Goal: Ask a question

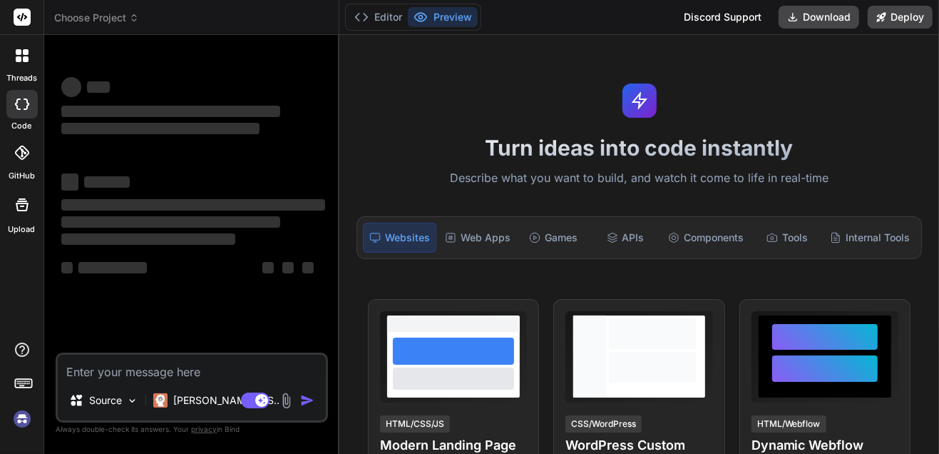
type textarea "x"
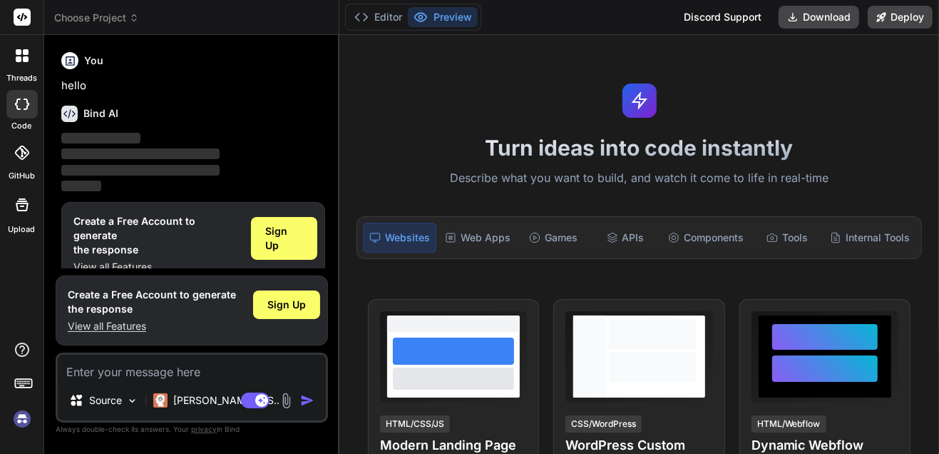
scroll to position [8, 0]
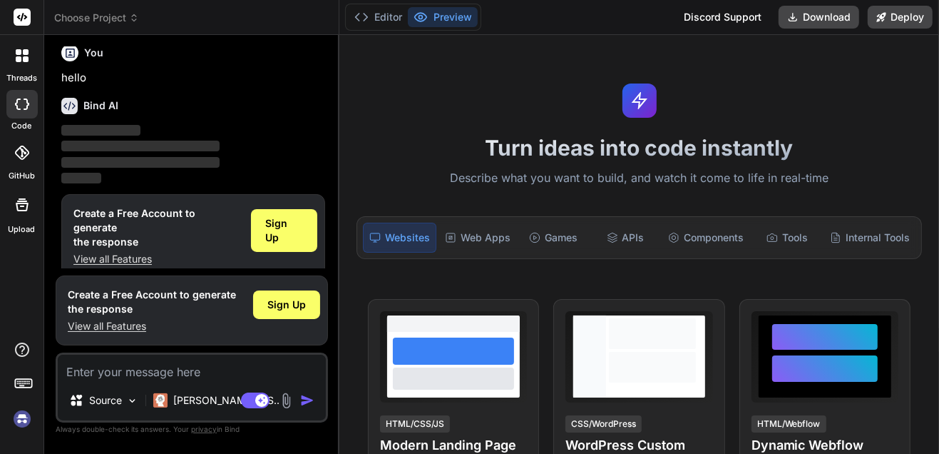
click at [117, 372] on textarea at bounding box center [192, 367] width 268 height 26
type textarea "s"
type textarea "x"
type textarea "sp"
type textarea "x"
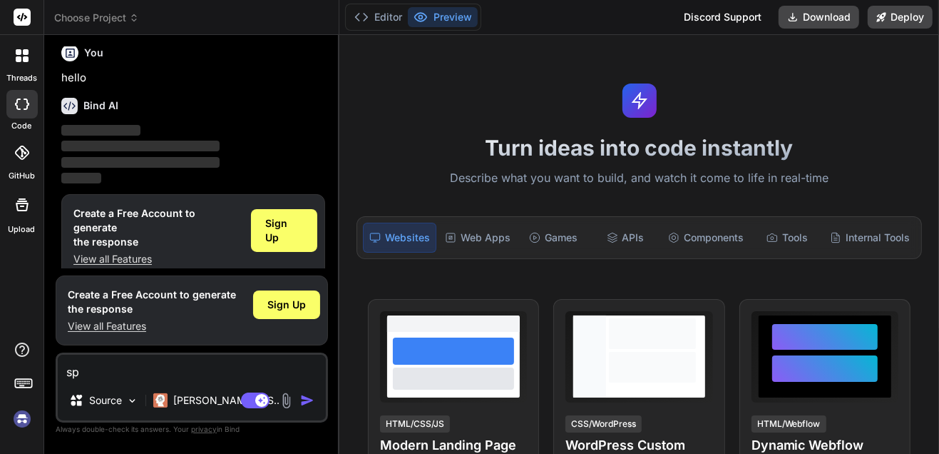
type textarea "spe"
type textarea "x"
type textarea "spea"
type textarea "x"
type textarea "speak"
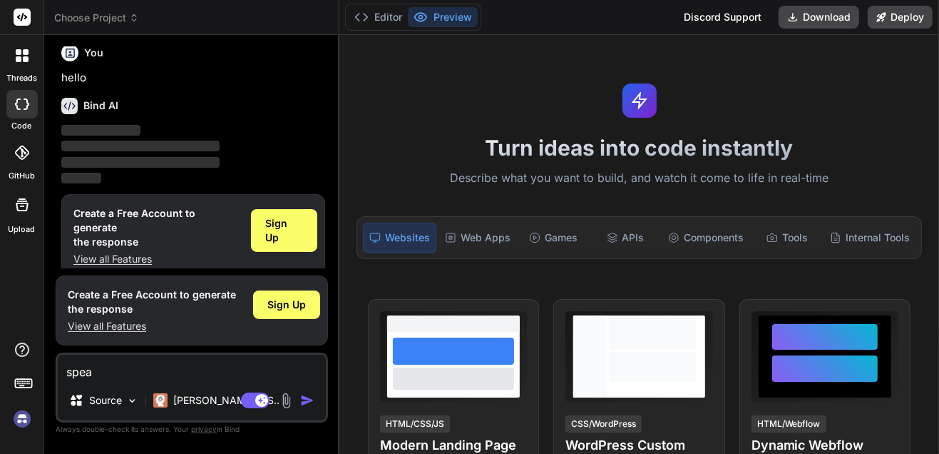
type textarea "x"
type textarea "speak"
type textarea "x"
type textarea "speak i"
type textarea "x"
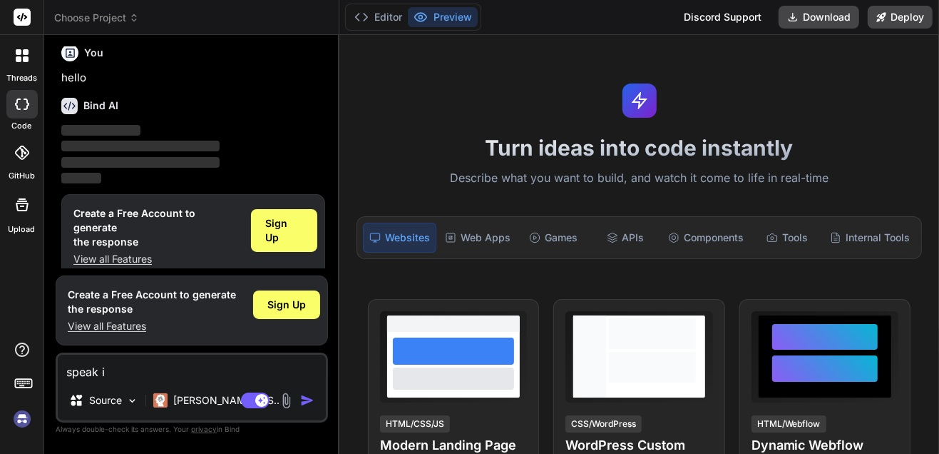
type textarea "speak it"
type textarea "x"
type textarea "speak ita"
type textarea "x"
type textarea "speak ital"
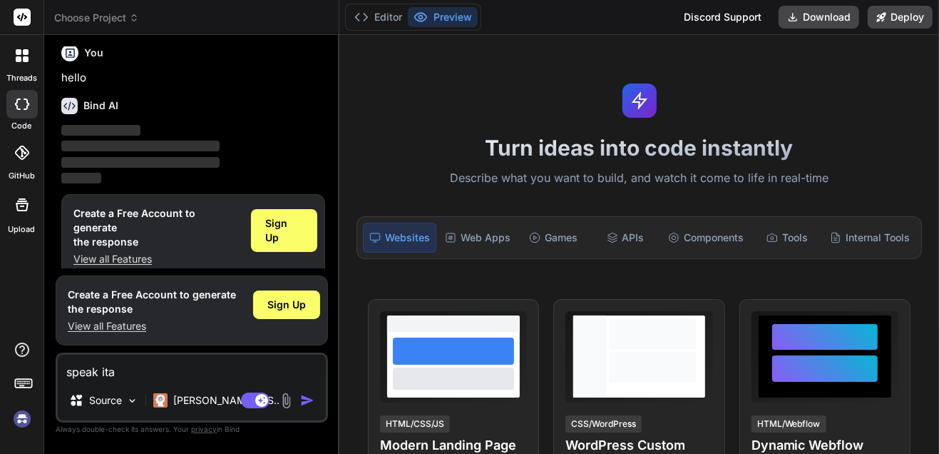
type textarea "x"
type textarea "speak [GEOGRAPHIC_DATA]"
type textarea "x"
type textarea "speak [GEOGRAPHIC_DATA]"
type textarea "x"
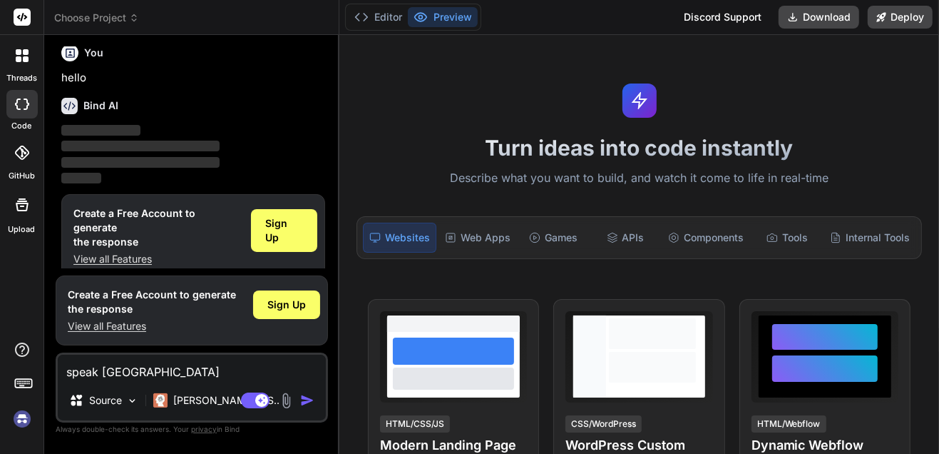
type textarea "speak italian"
type textarea "x"
type textarea "dspeak italian"
type textarea "x"
type textarea "dospeak italian"
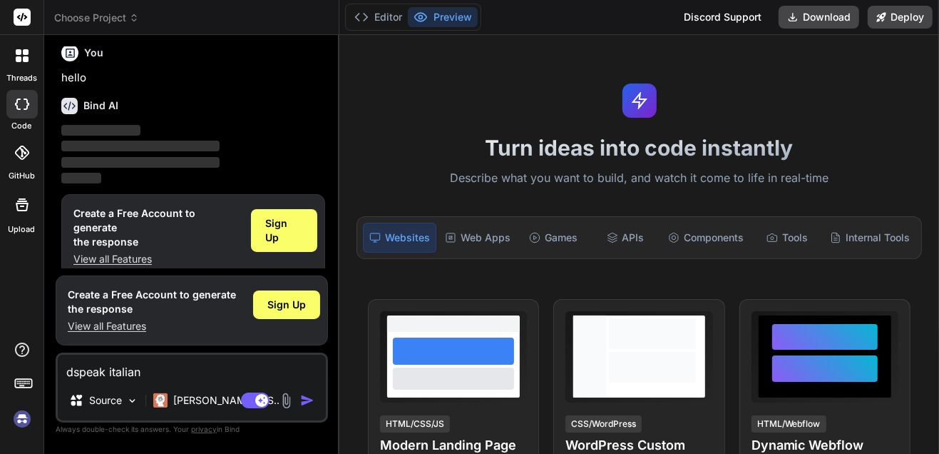
type textarea "x"
type textarea "do speak italian"
type textarea "x"
type textarea "do yspeak italian"
type textarea "x"
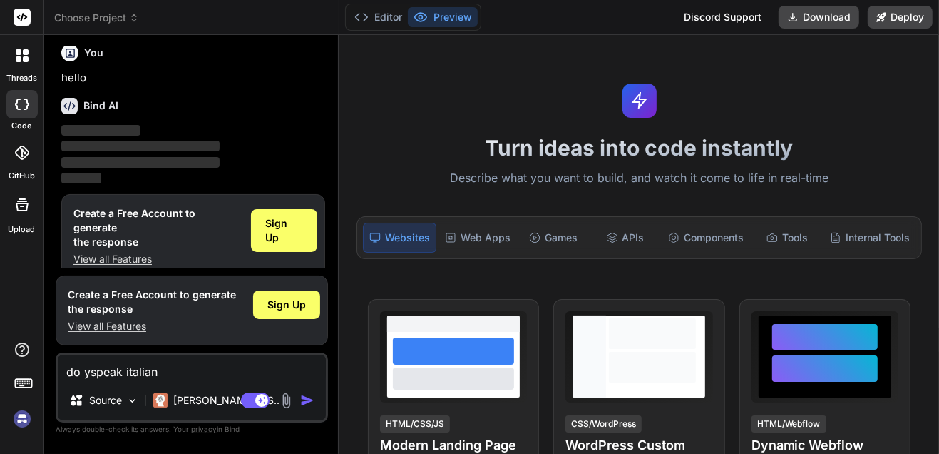
type textarea "do yospeak italian"
type textarea "x"
type textarea "do youspeak italian"
type textarea "x"
type textarea "do you speak italian"
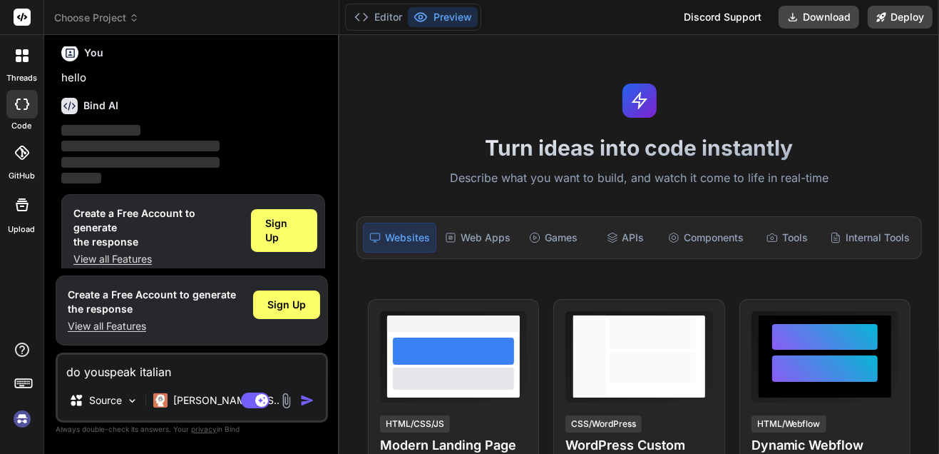
type textarea "x"
type textarea "do you speak italian?"
type textarea "x"
type textarea "do you speak italian?"
click at [305, 404] on img "button" at bounding box center [307, 400] width 14 height 14
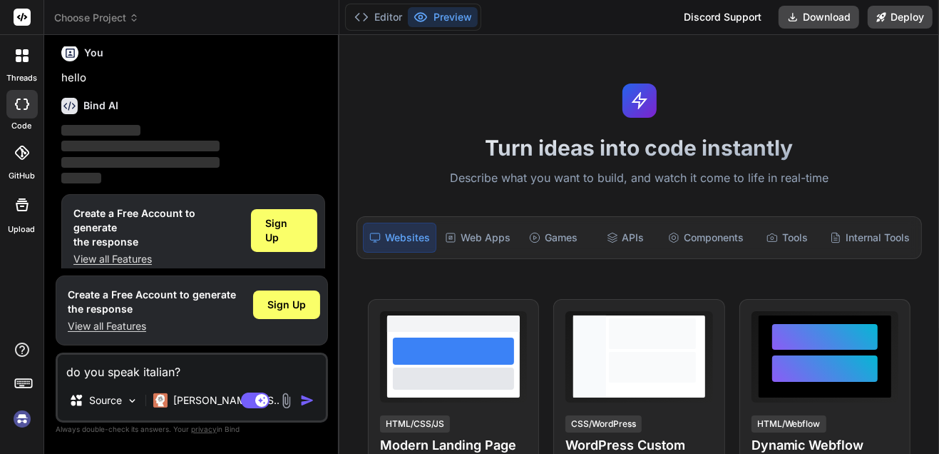
click at [307, 400] on img "button" at bounding box center [307, 400] width 14 height 14
click at [130, 402] on img at bounding box center [132, 400] width 12 height 12
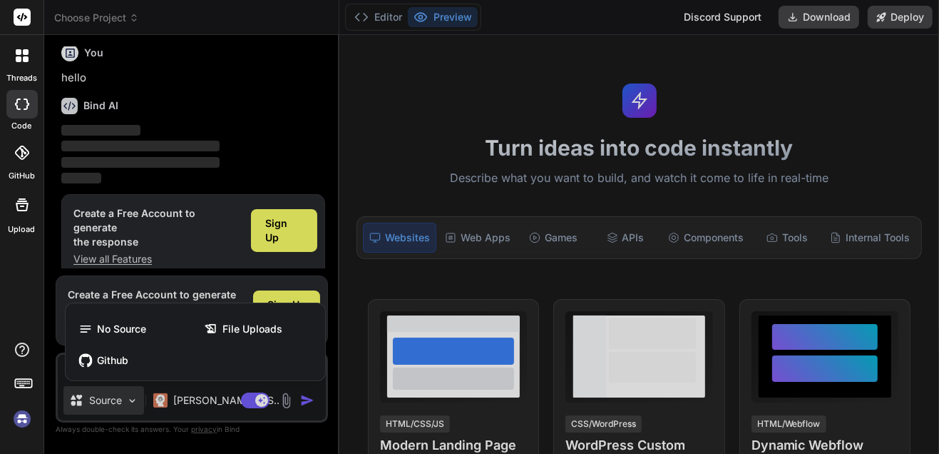
click at [304, 402] on div at bounding box center [469, 227] width 939 height 454
type textarea "x"
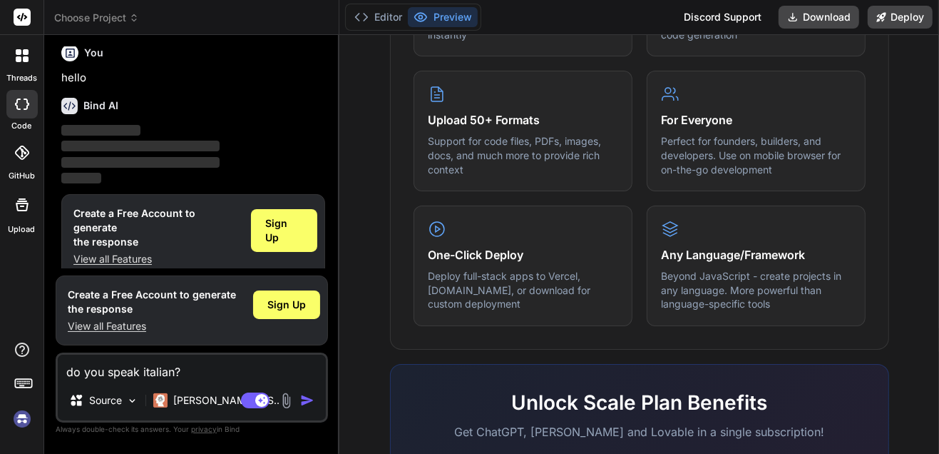
scroll to position [730, 0]
